Goal: Information Seeking & Learning: Learn about a topic

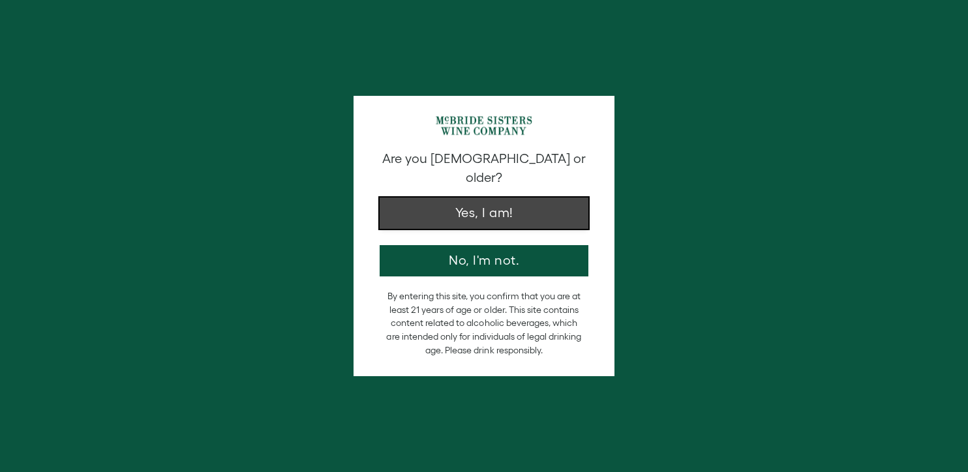
click at [510, 198] on button "Yes, I am!" at bounding box center [484, 213] width 209 height 31
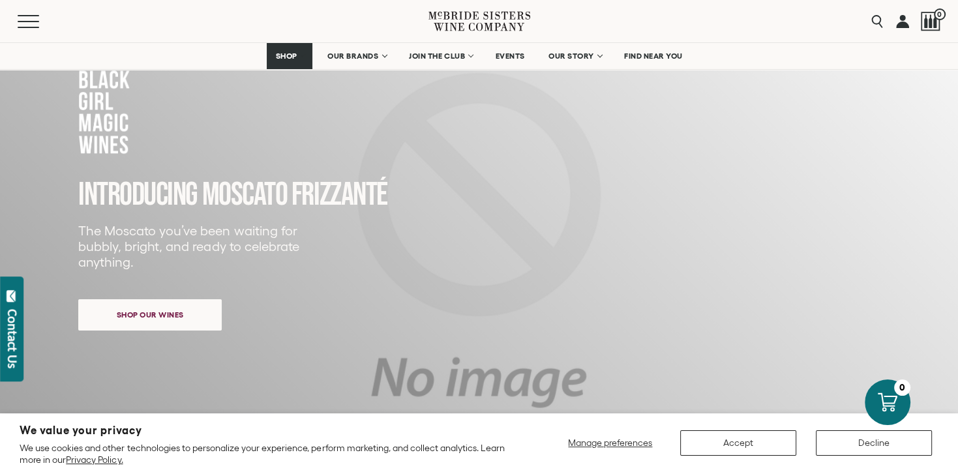
scroll to position [196, 0]
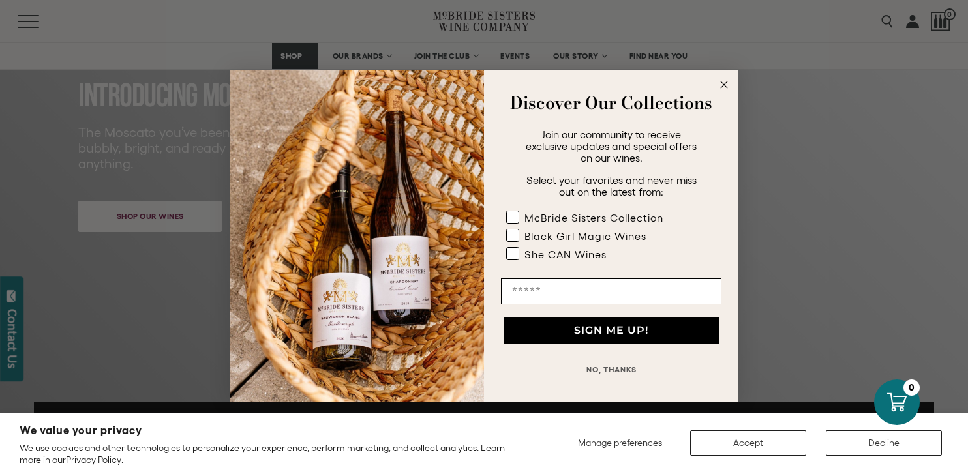
click at [724, 82] on circle "Close dialog" at bounding box center [724, 84] width 15 height 15
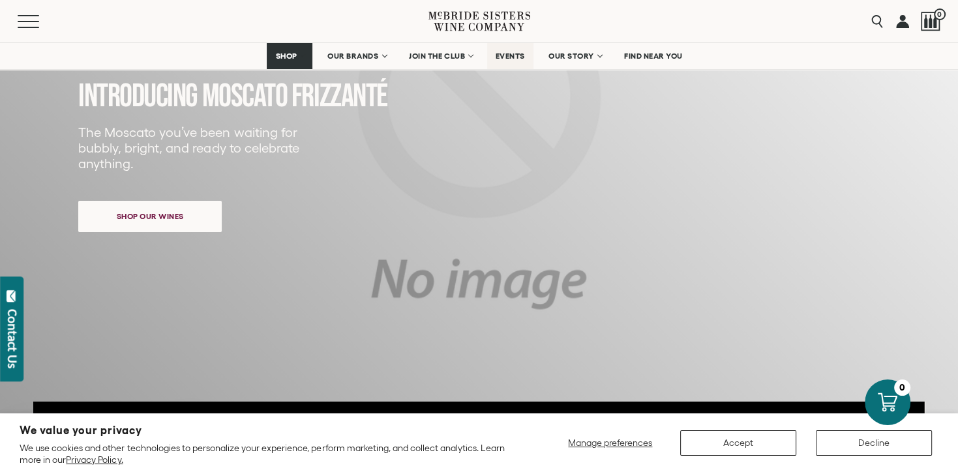
click at [503, 54] on span "EVENTS" at bounding box center [510, 56] width 29 height 9
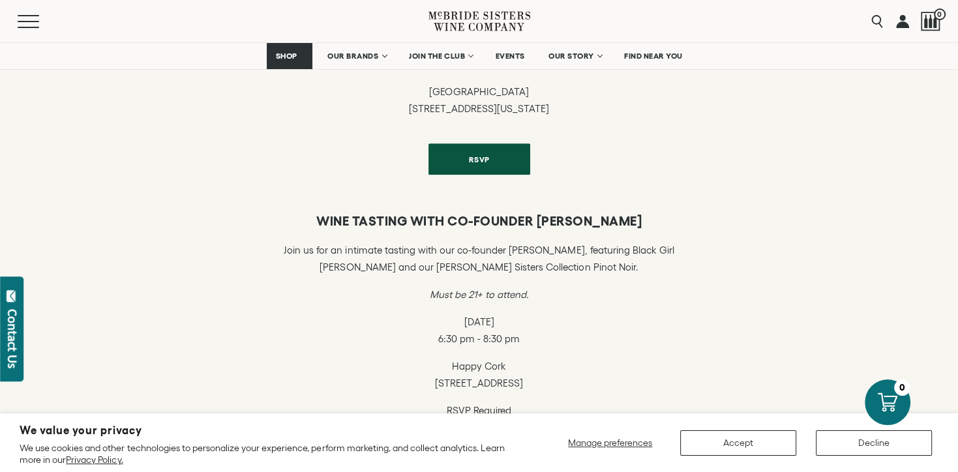
scroll to position [457, 0]
